Goal: Information Seeking & Learning: Compare options

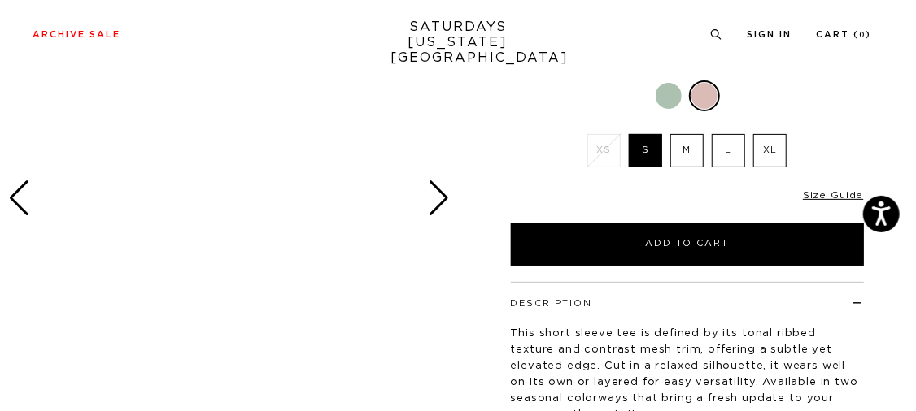
scroll to position [312, 0]
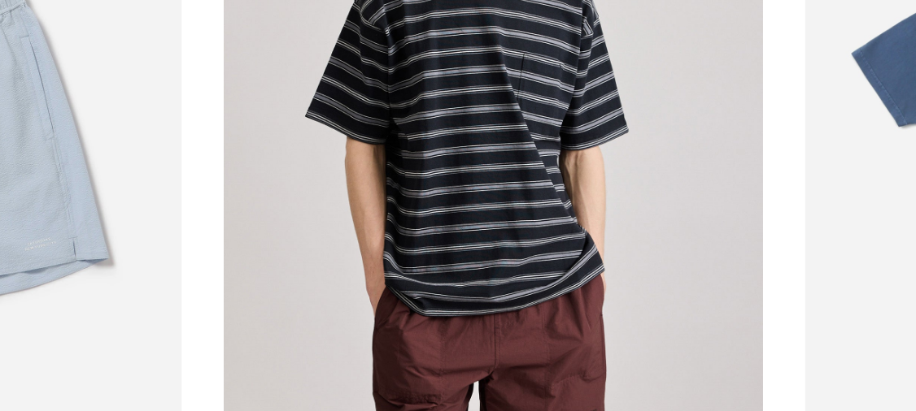
scroll to position [2406, 0]
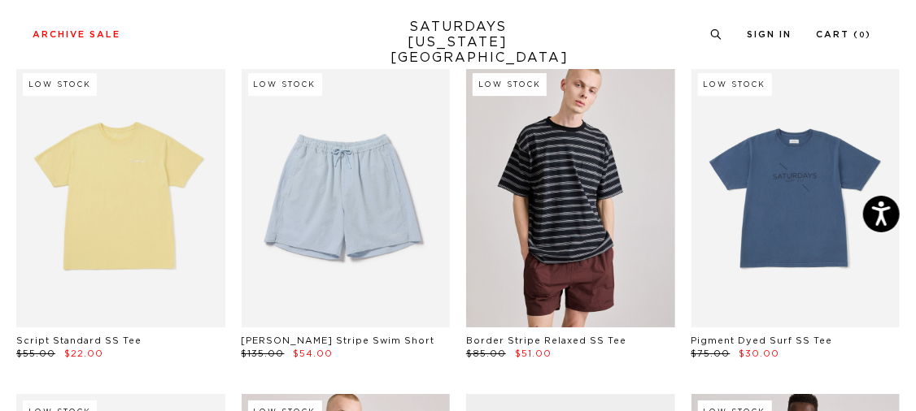
click at [620, 229] on link at bounding box center [570, 197] width 209 height 261
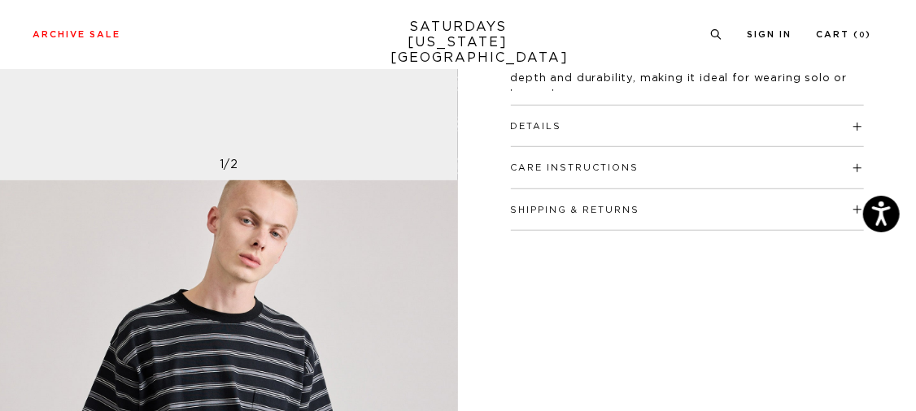
scroll to position [479, 1]
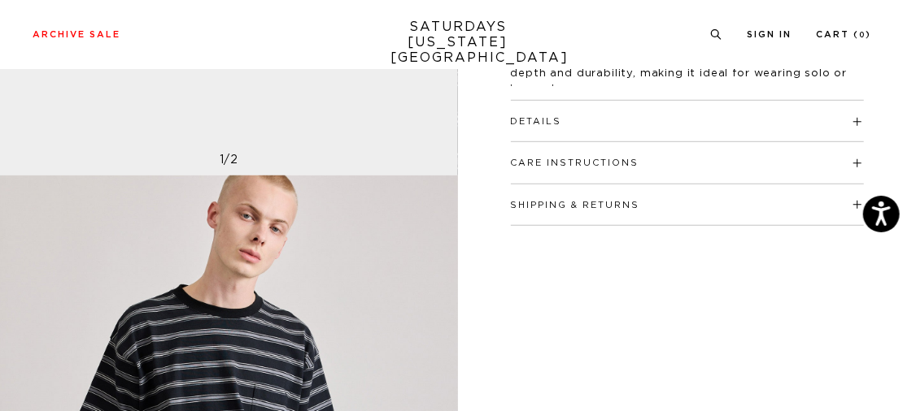
click at [614, 118] on h4 "Details" at bounding box center [687, 114] width 353 height 27
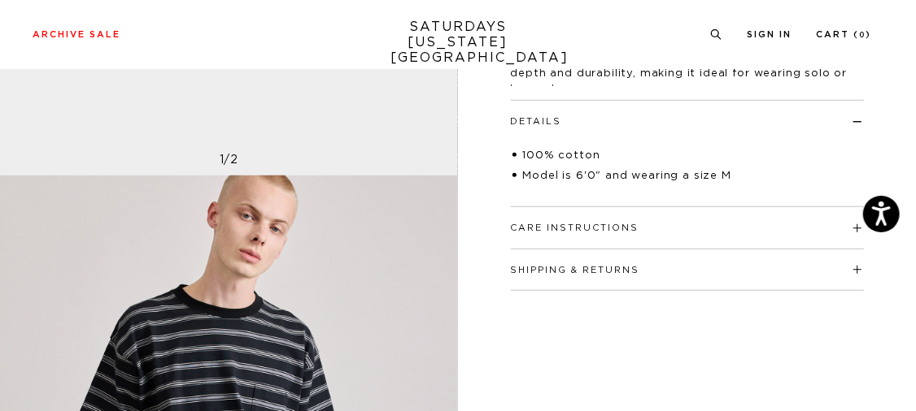
click at [644, 226] on h4 "Care Instructions" at bounding box center [687, 220] width 353 height 27
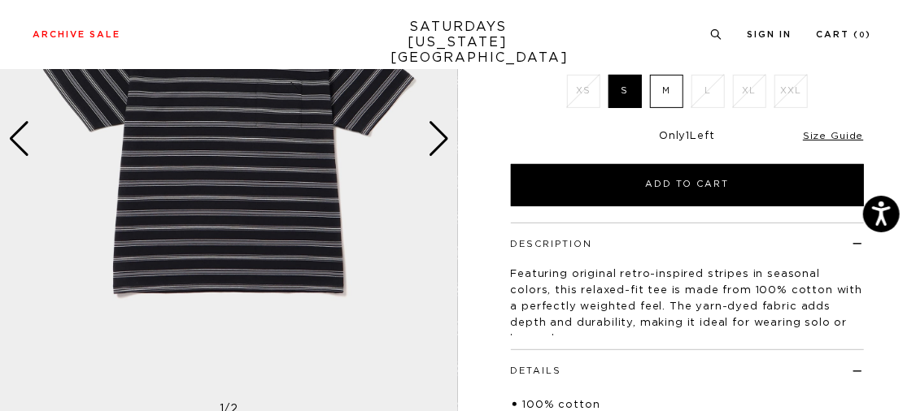
scroll to position [172, 0]
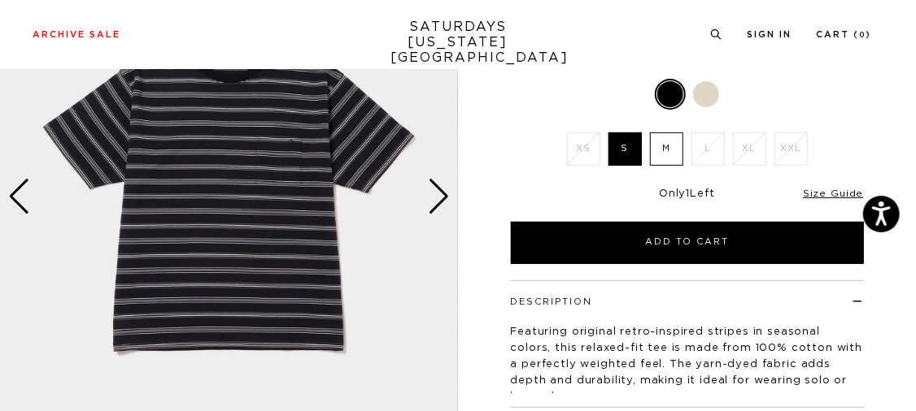
click at [666, 147] on label "M" at bounding box center [666, 149] width 33 height 33
click at [0, 0] on input "M" at bounding box center [0, 0] width 0 height 0
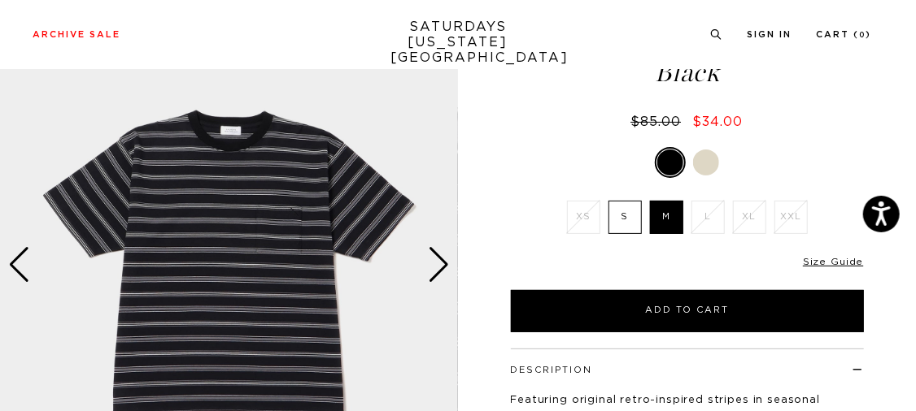
scroll to position [97, 2]
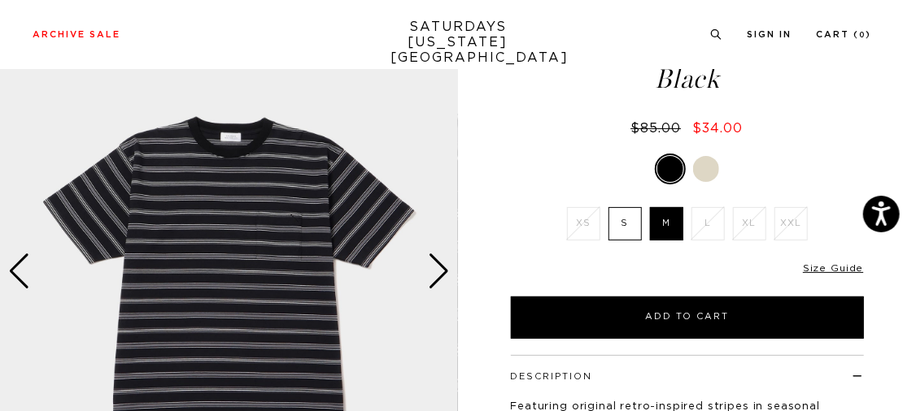
click at [446, 285] on div "Next slide" at bounding box center [439, 272] width 22 height 36
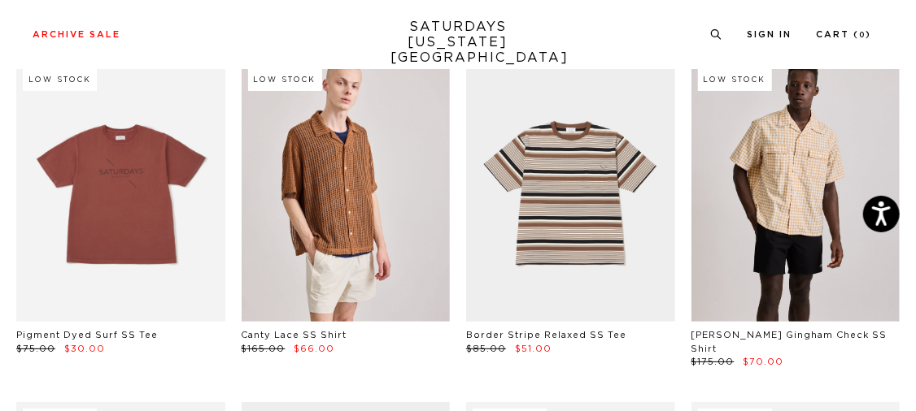
scroll to position [2735, 0]
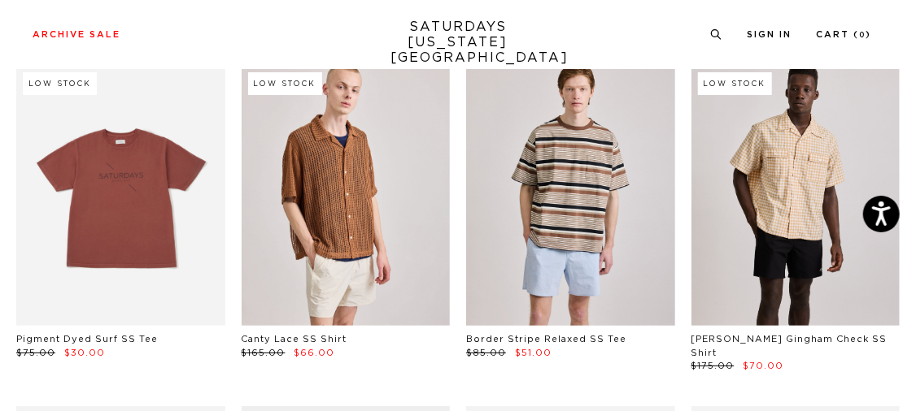
click at [599, 169] on link at bounding box center [570, 196] width 209 height 261
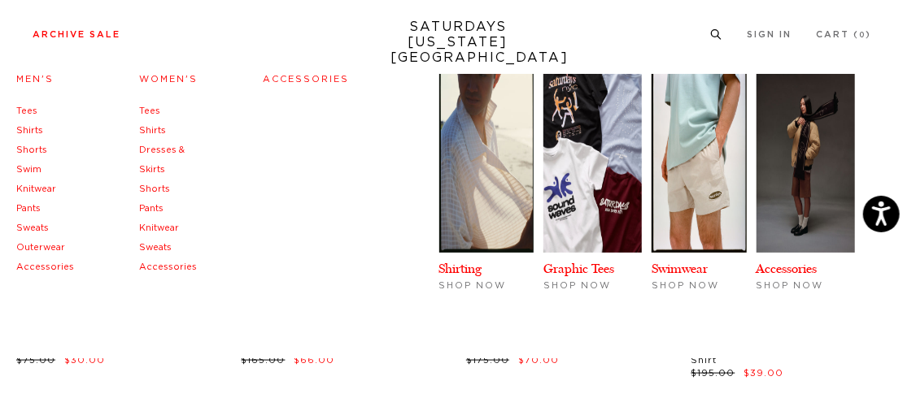
scroll to position [3402, 4]
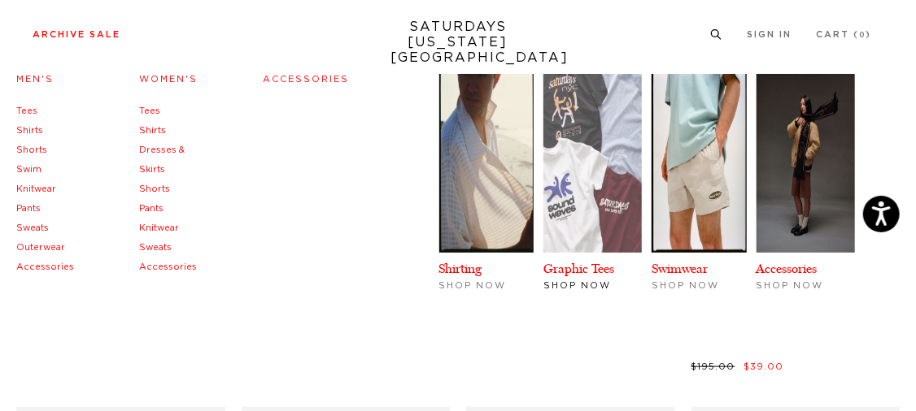
click at [603, 225] on img at bounding box center [592, 163] width 98 height 179
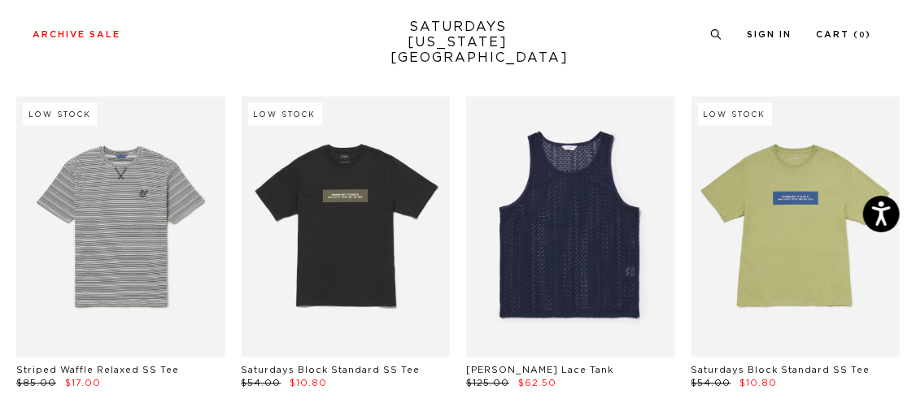
scroll to position [1060, 0]
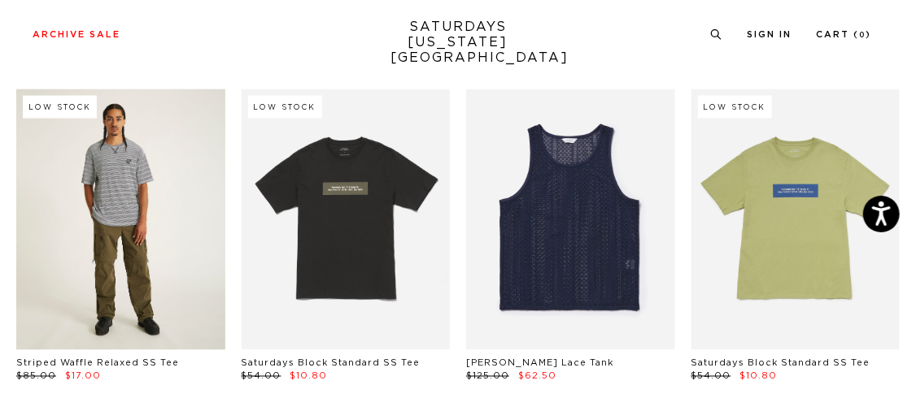
click at [211, 257] on link at bounding box center [120, 219] width 209 height 261
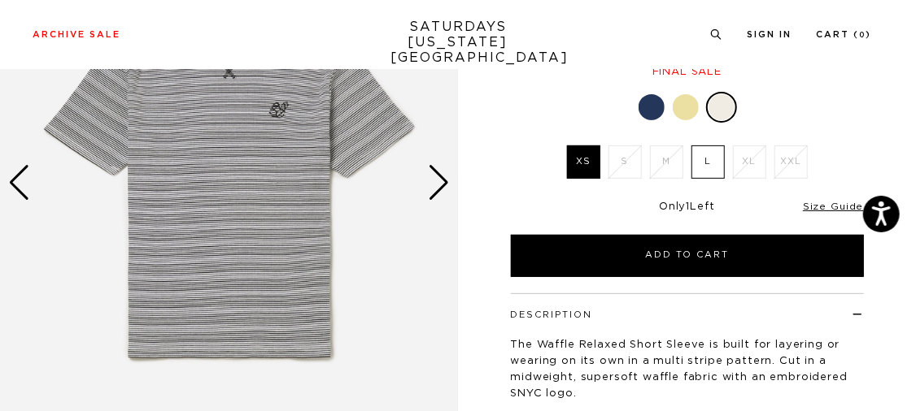
scroll to position [183, 0]
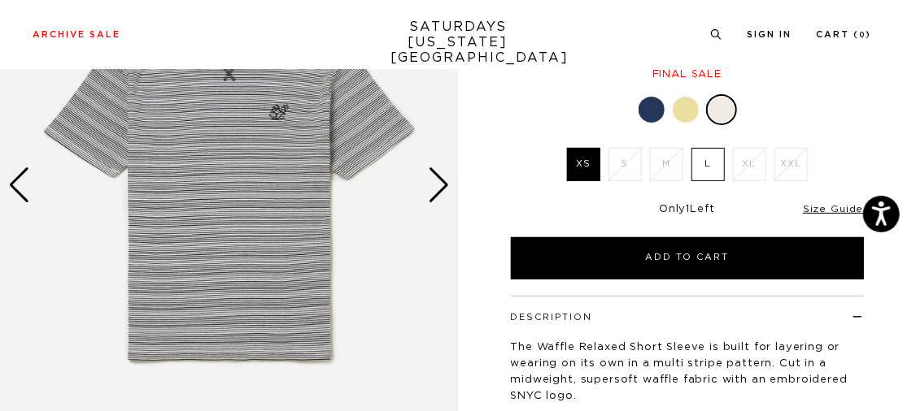
click at [682, 107] on div at bounding box center [686, 110] width 26 height 26
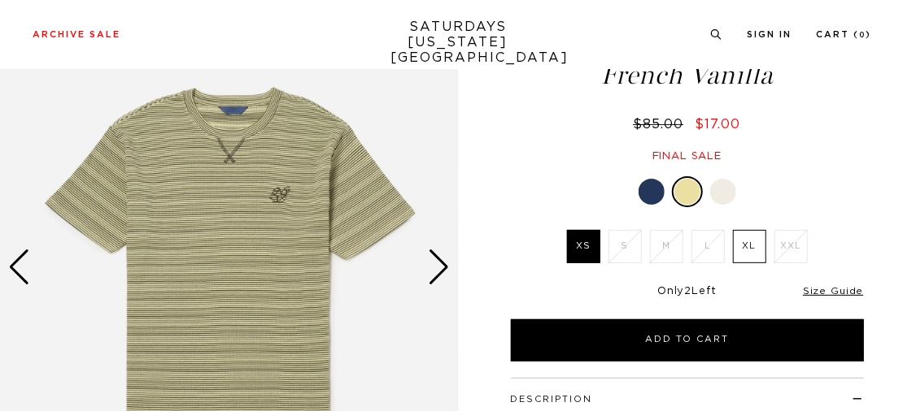
click at [652, 190] on div at bounding box center [651, 192] width 26 height 26
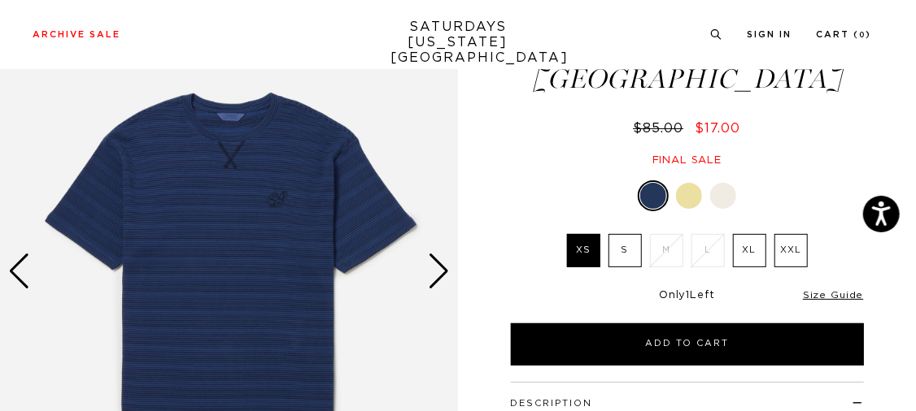
scroll to position [81, 0]
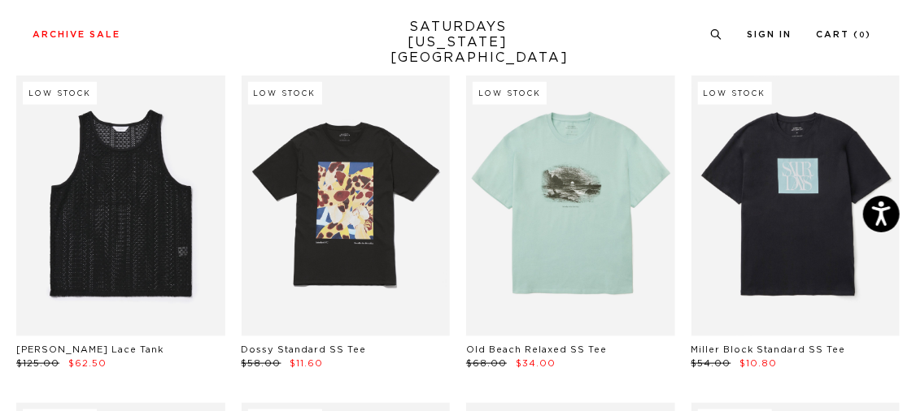
scroll to position [742, 8]
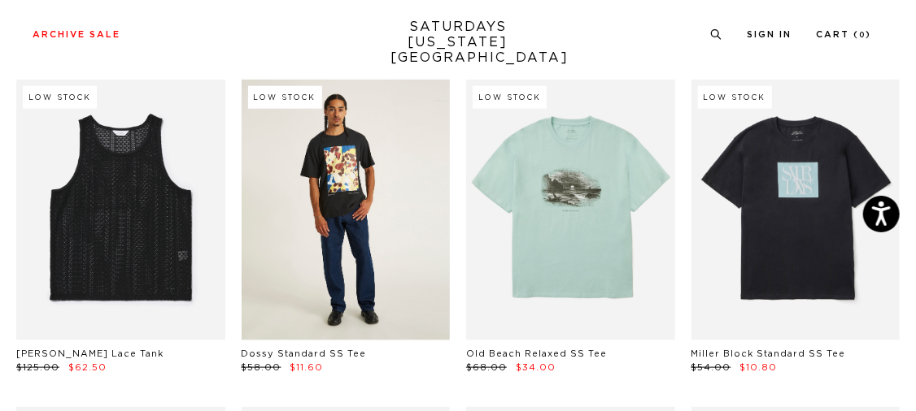
click at [331, 259] on link at bounding box center [346, 210] width 209 height 261
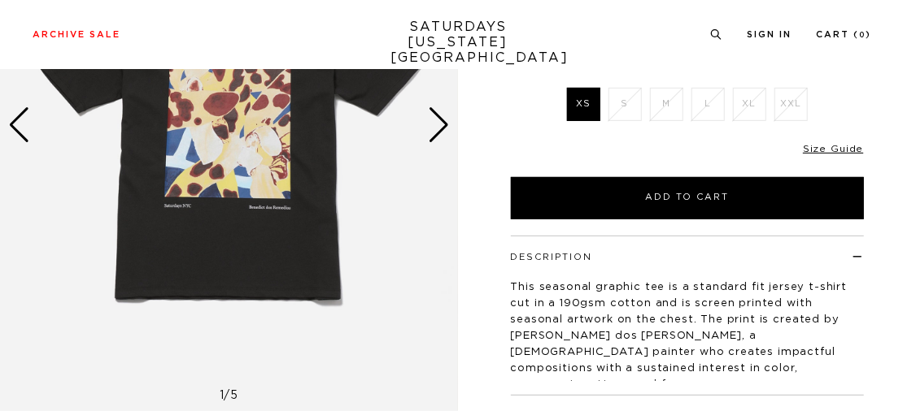
scroll to position [244, 0]
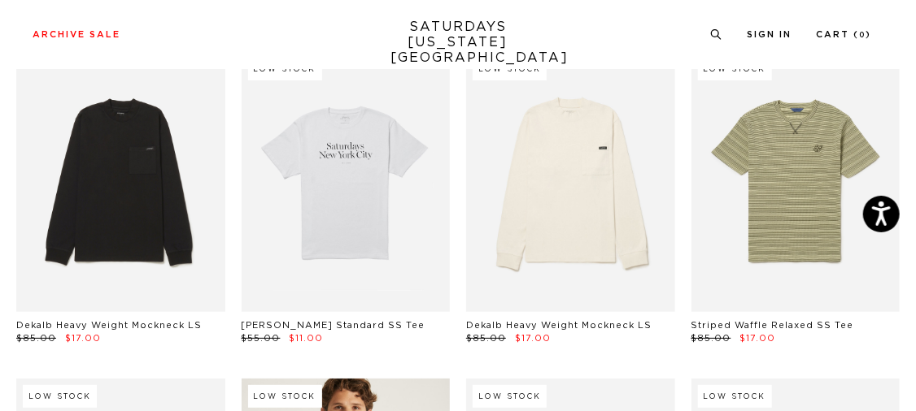
scroll to position [111, 3]
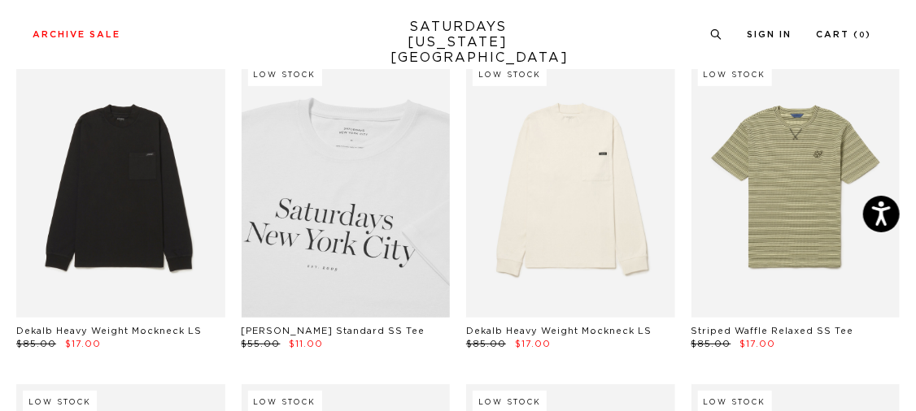
click at [347, 176] on link at bounding box center [346, 187] width 209 height 261
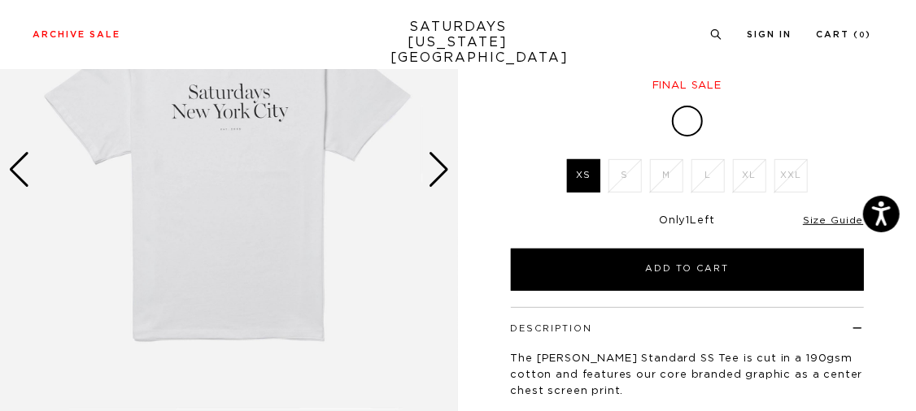
scroll to position [317, 0]
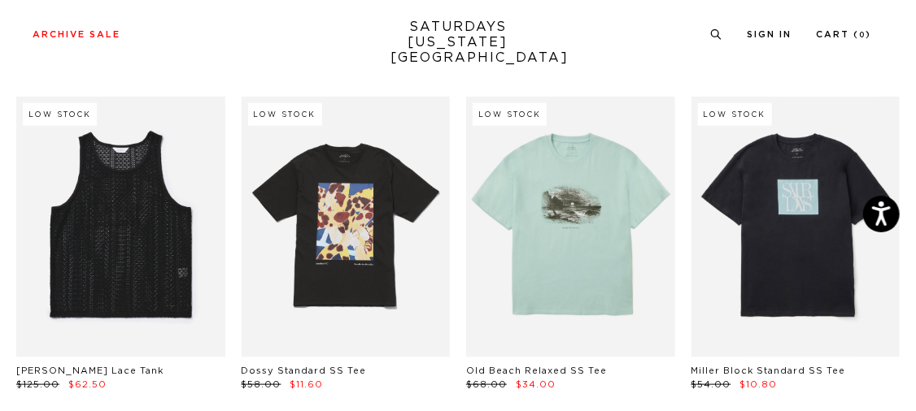
scroll to position [729, 0]
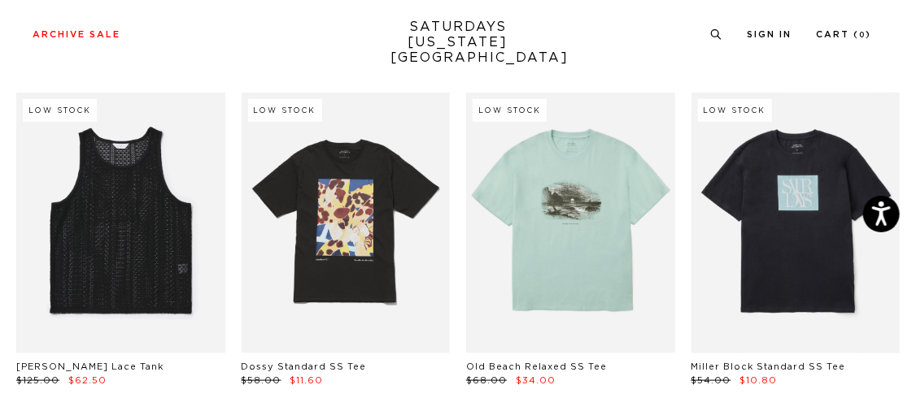
click at [805, 255] on link at bounding box center [795, 223] width 209 height 261
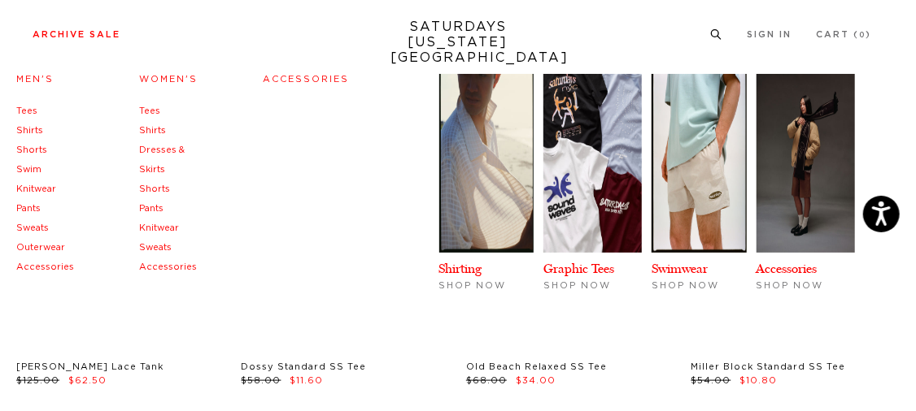
click at [33, 126] on link "Shirts" at bounding box center [29, 130] width 27 height 9
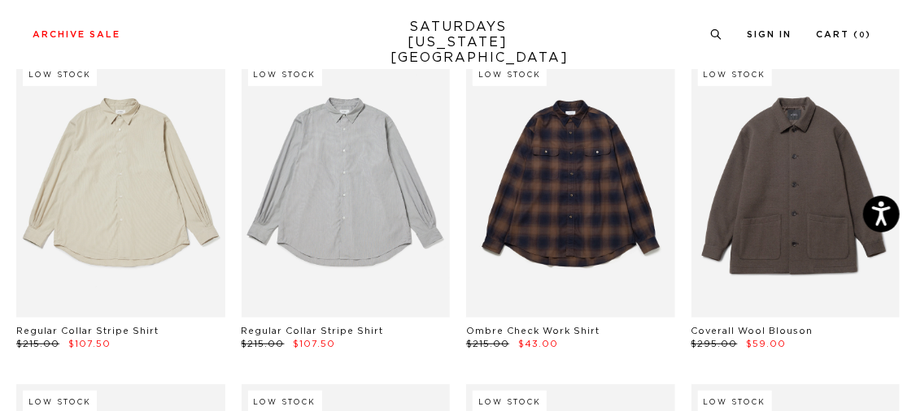
scroll to position [3139, 0]
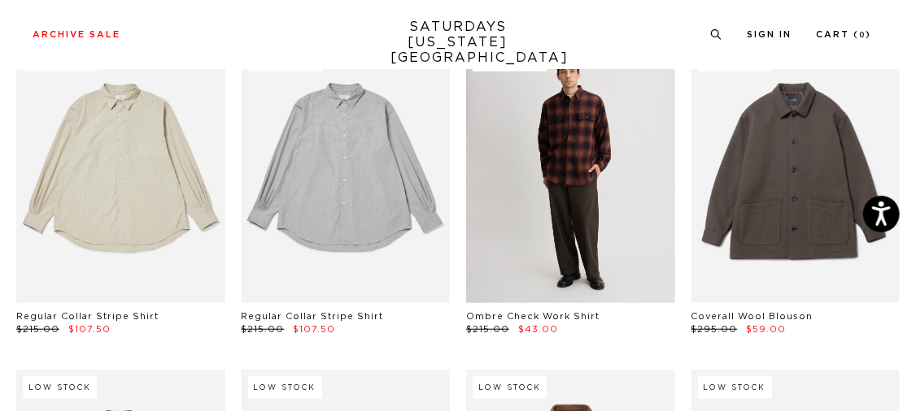
click at [614, 233] on link at bounding box center [570, 172] width 209 height 261
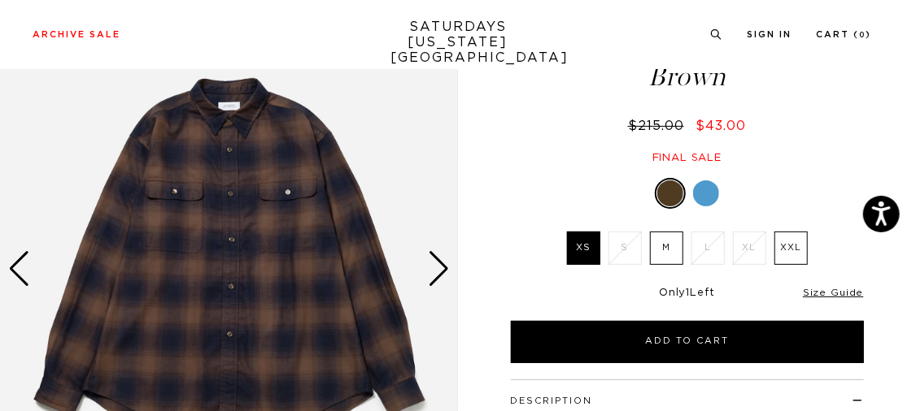
scroll to position [102, 0]
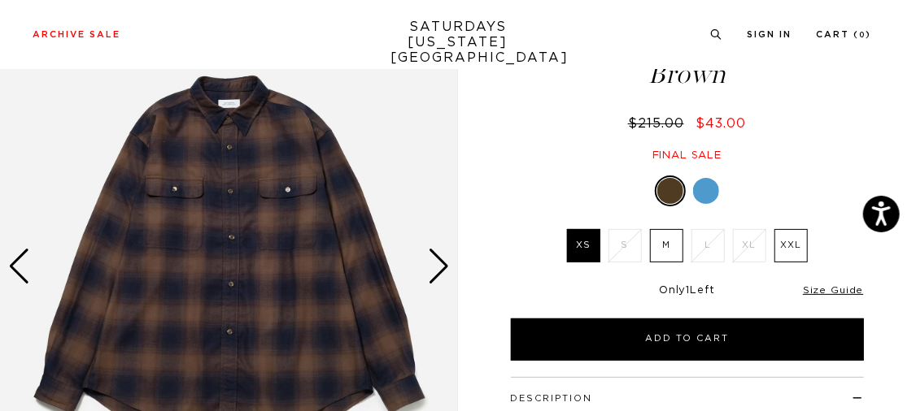
click at [687, 189] on div at bounding box center [687, 191] width 353 height 31
click at [718, 198] on div at bounding box center [687, 191] width 353 height 31
click at [710, 196] on div at bounding box center [706, 191] width 26 height 26
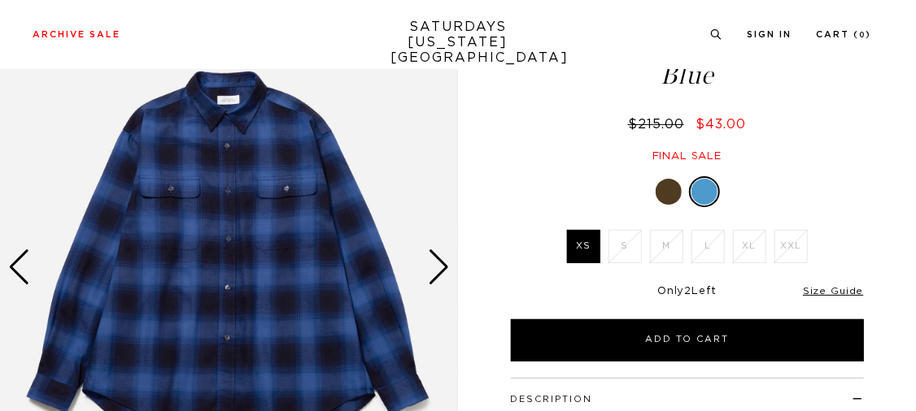
click at [660, 194] on div at bounding box center [668, 192] width 26 height 26
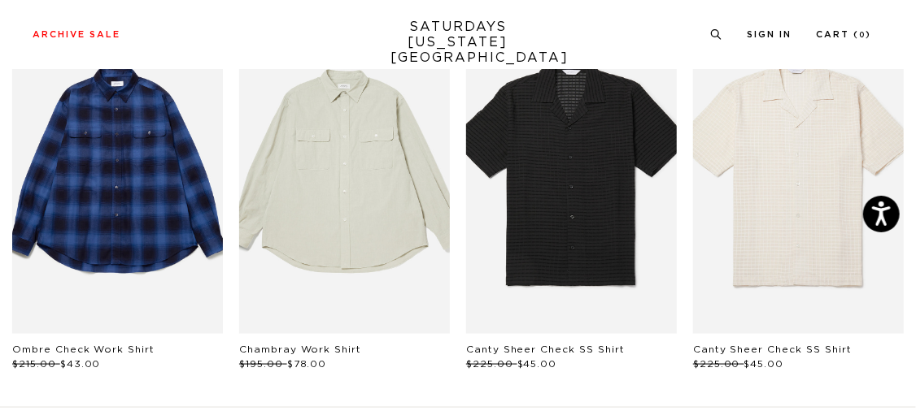
scroll to position [854, 0]
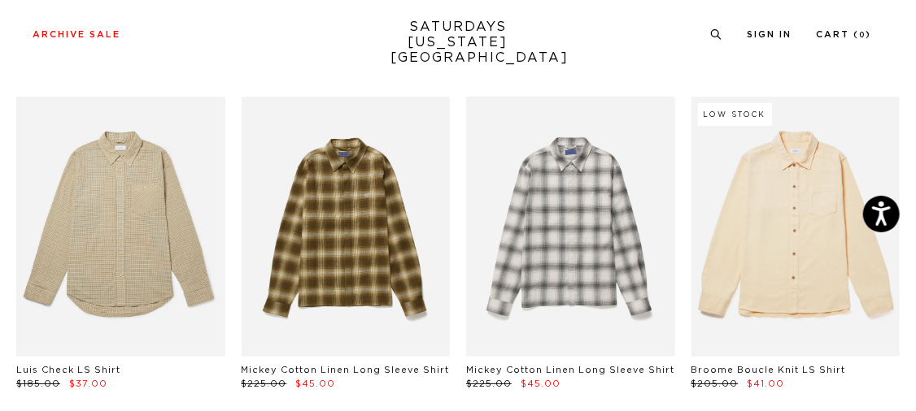
scroll to position [2752, 0]
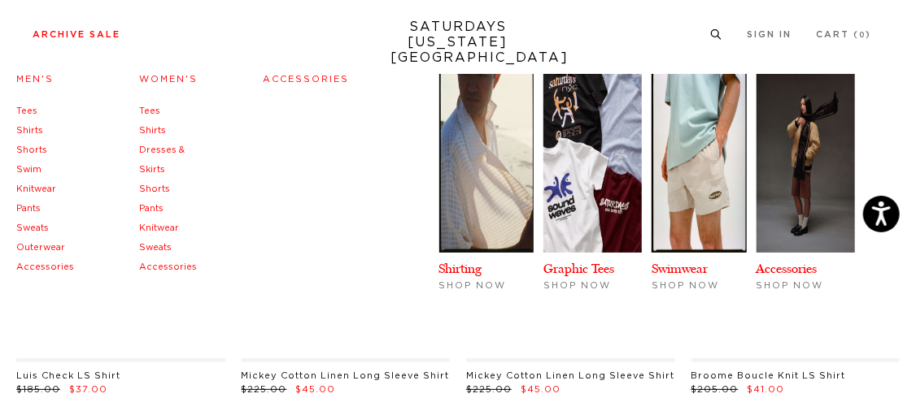
click at [33, 81] on link "Men's" at bounding box center [34, 79] width 37 height 9
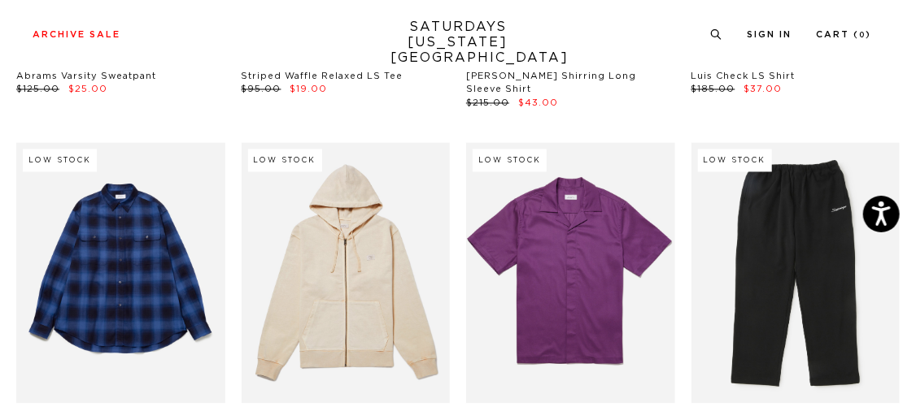
scroll to position [12274, 0]
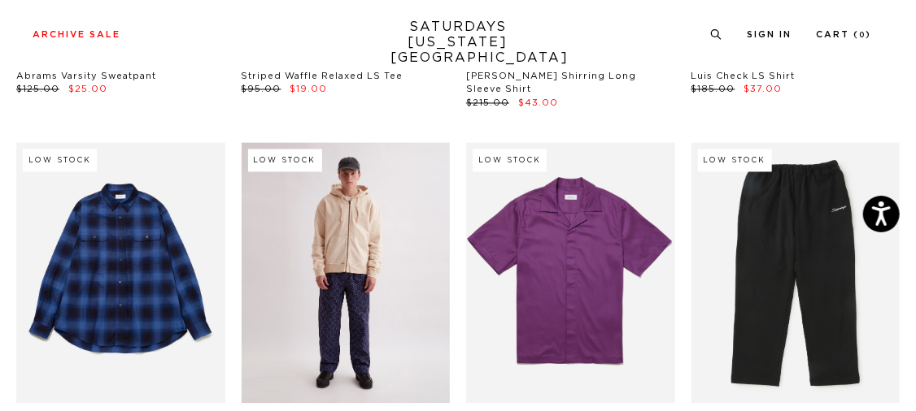
click at [363, 251] on link at bounding box center [346, 272] width 209 height 261
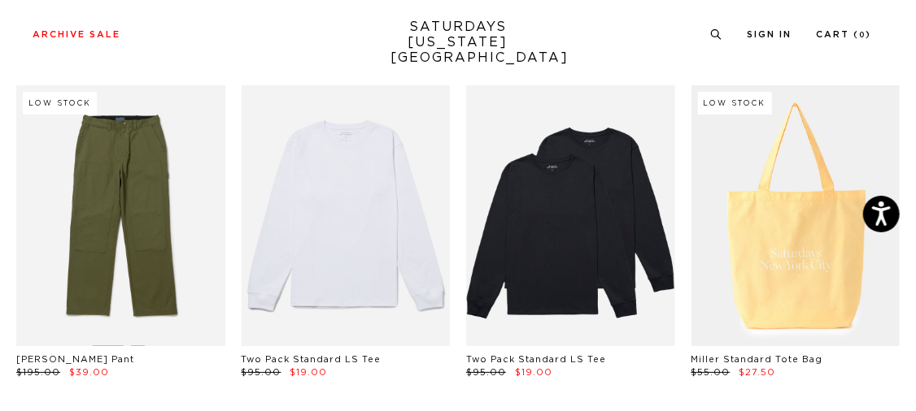
scroll to position [16279, 3]
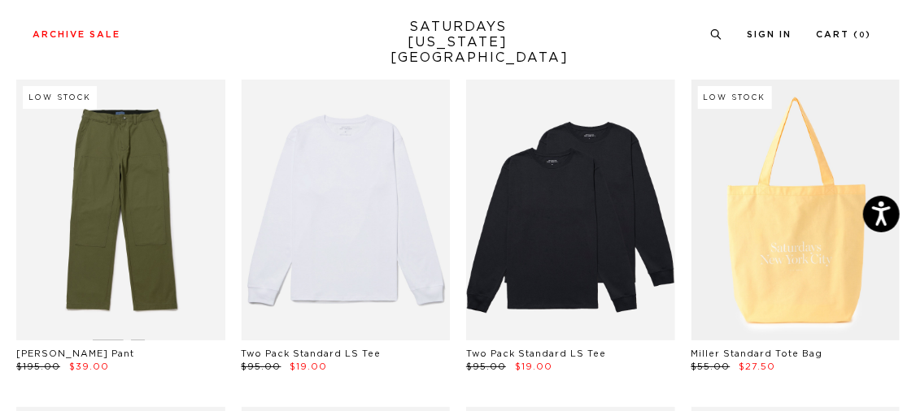
click at [309, 204] on link at bounding box center [346, 210] width 209 height 261
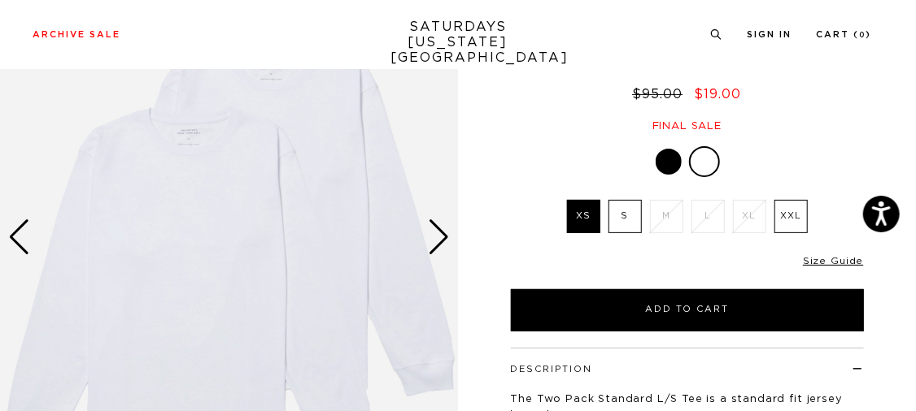
scroll to position [129, 0]
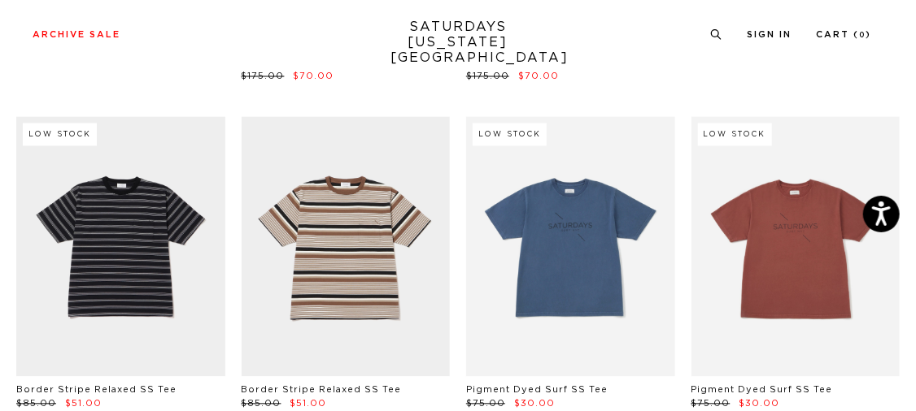
scroll to position [14932, 3]
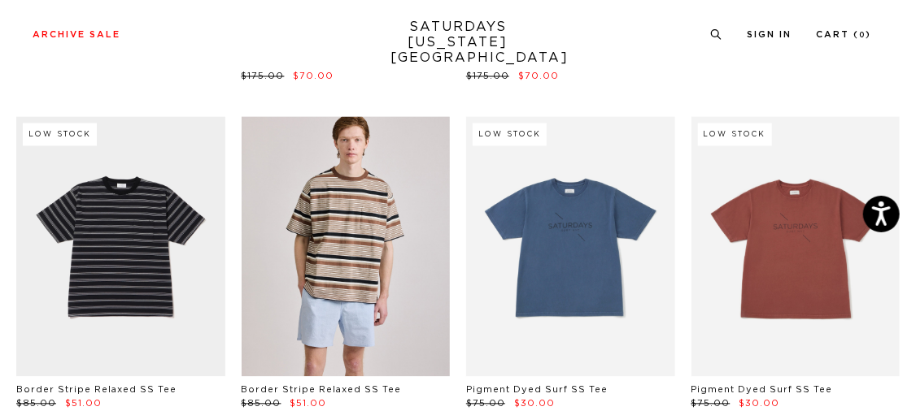
click at [333, 246] on link at bounding box center [346, 247] width 209 height 261
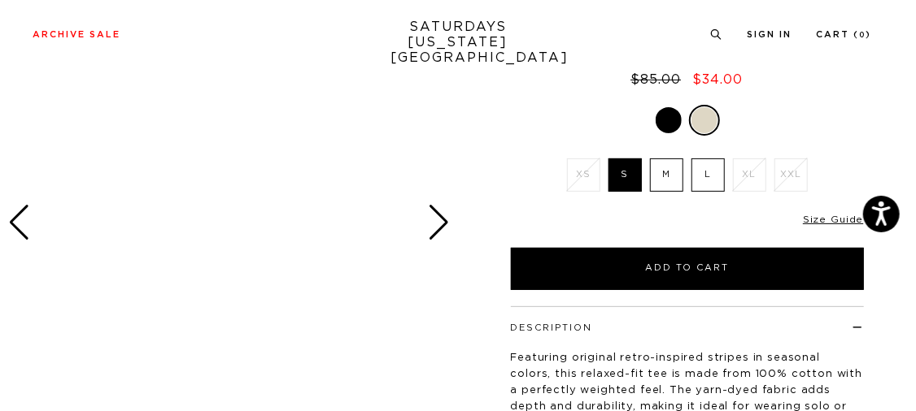
scroll to position [146, 0]
click at [676, 105] on div at bounding box center [687, 120] width 353 height 31
click at [673, 113] on div at bounding box center [668, 120] width 26 height 26
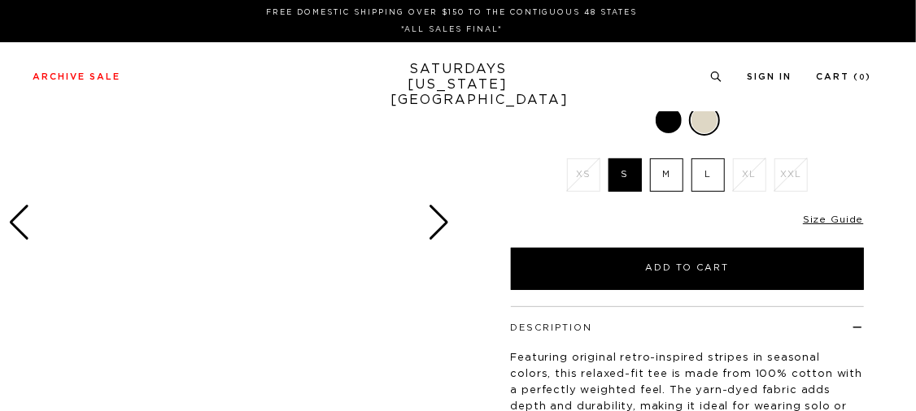
scroll to position [146, 0]
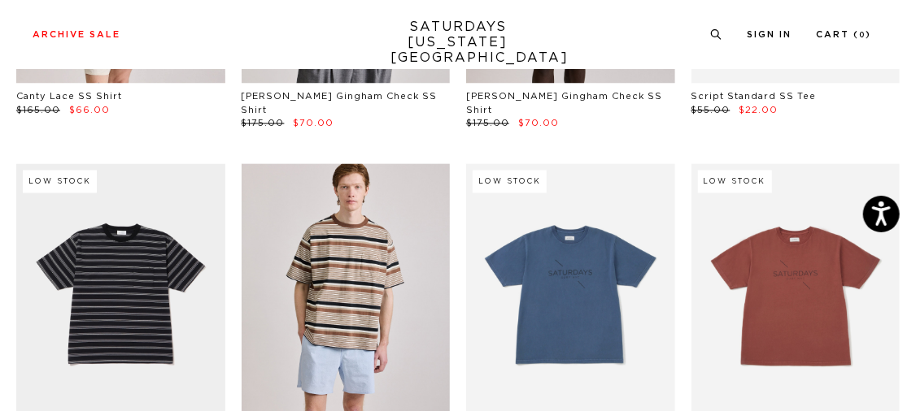
scroll to position [14891, 0]
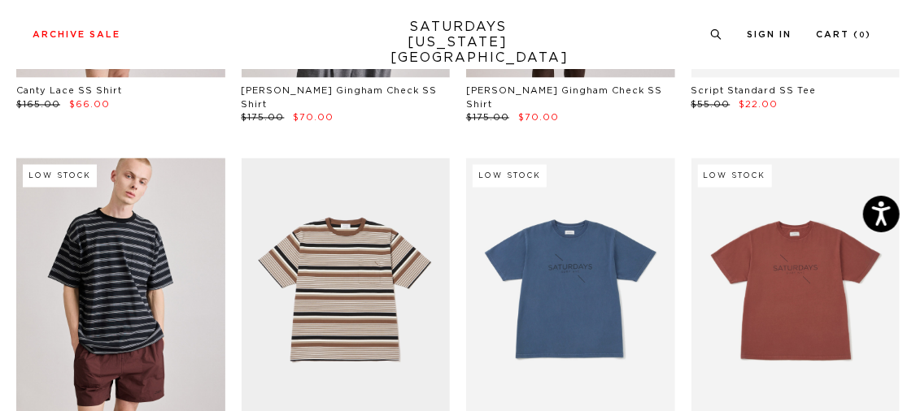
click at [112, 250] on link at bounding box center [120, 289] width 209 height 261
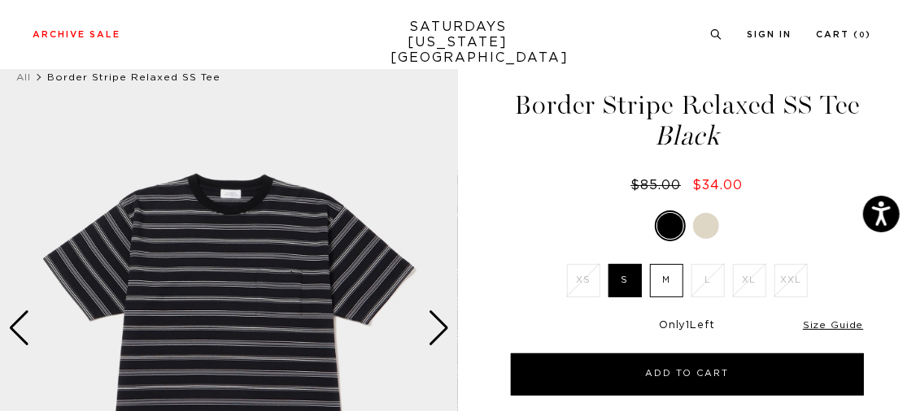
scroll to position [48, 0]
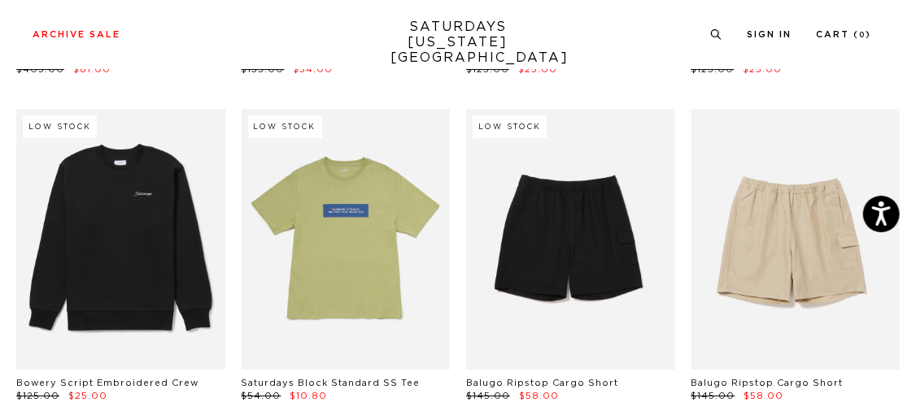
scroll to position [13294, 2]
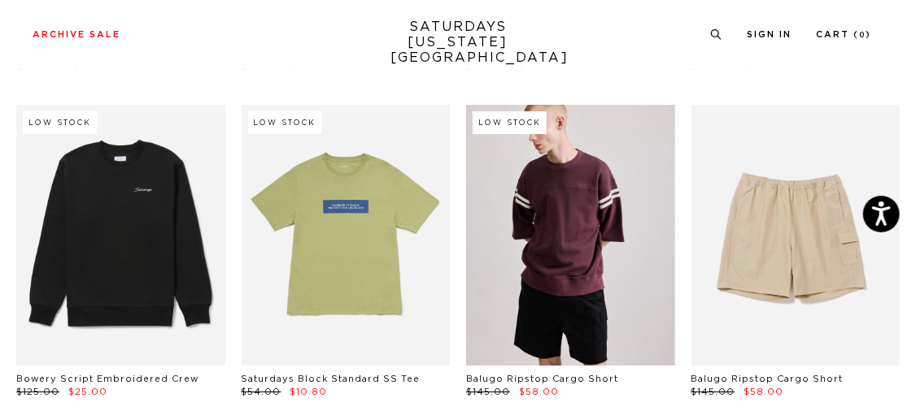
click at [583, 185] on link at bounding box center [570, 235] width 209 height 261
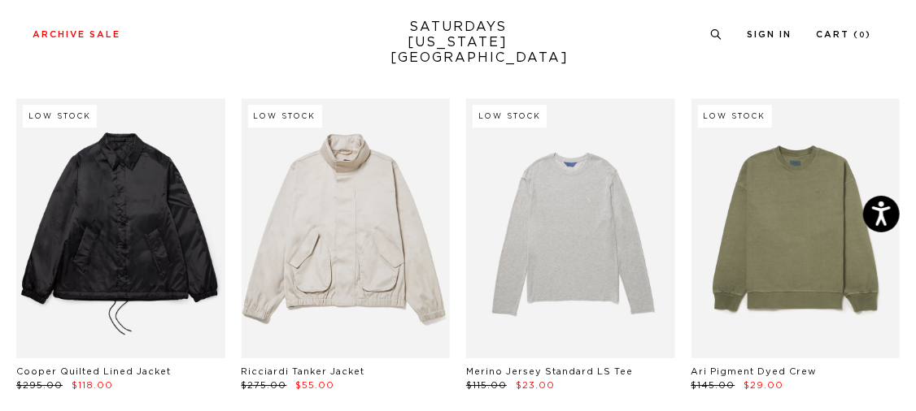
scroll to position [10326, 0]
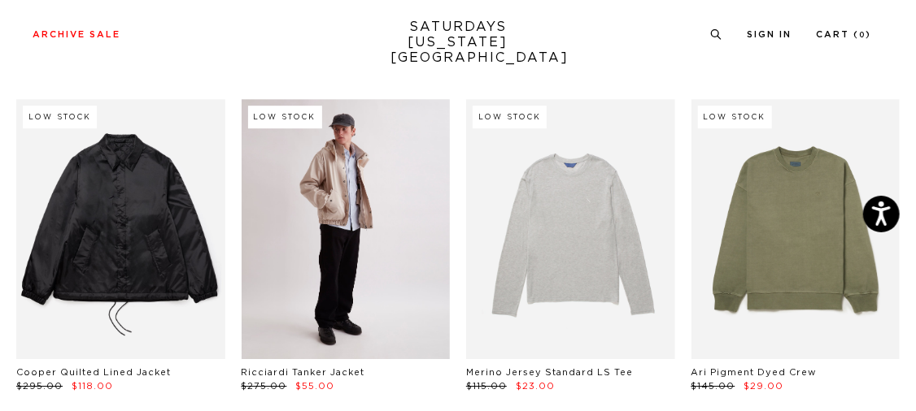
click at [346, 224] on link at bounding box center [346, 229] width 209 height 261
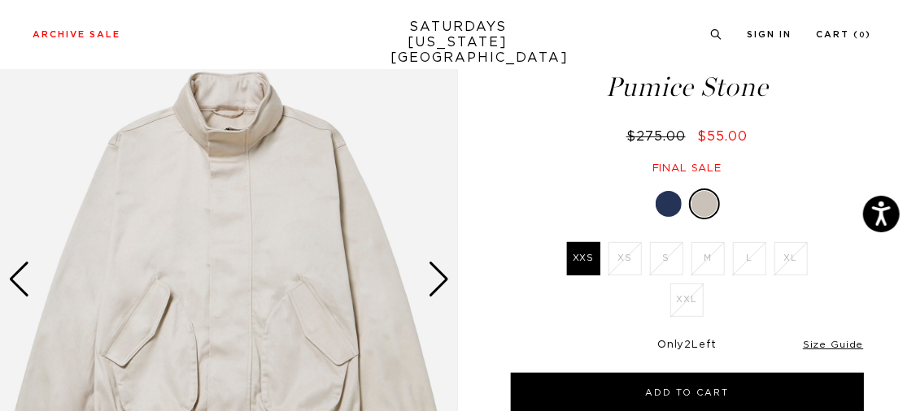
scroll to position [68, 0]
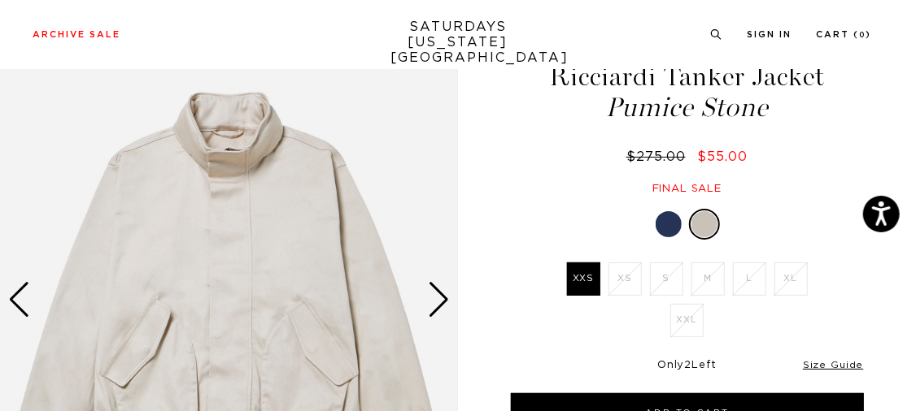
click at [655, 222] on div at bounding box center [668, 224] width 26 height 26
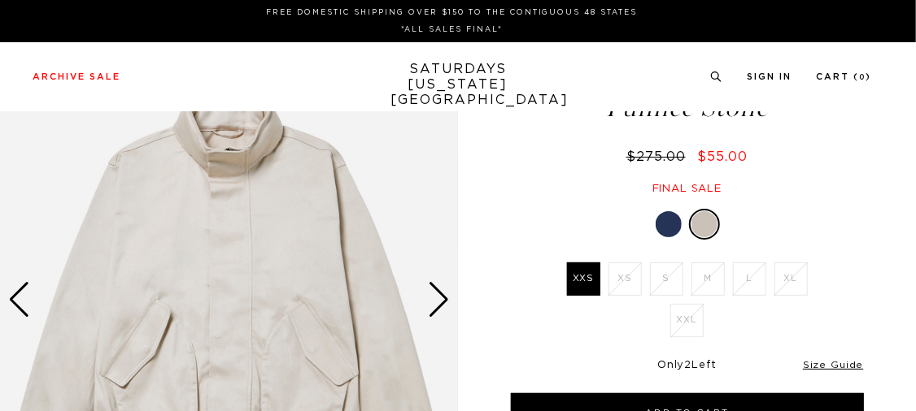
scroll to position [68, 0]
